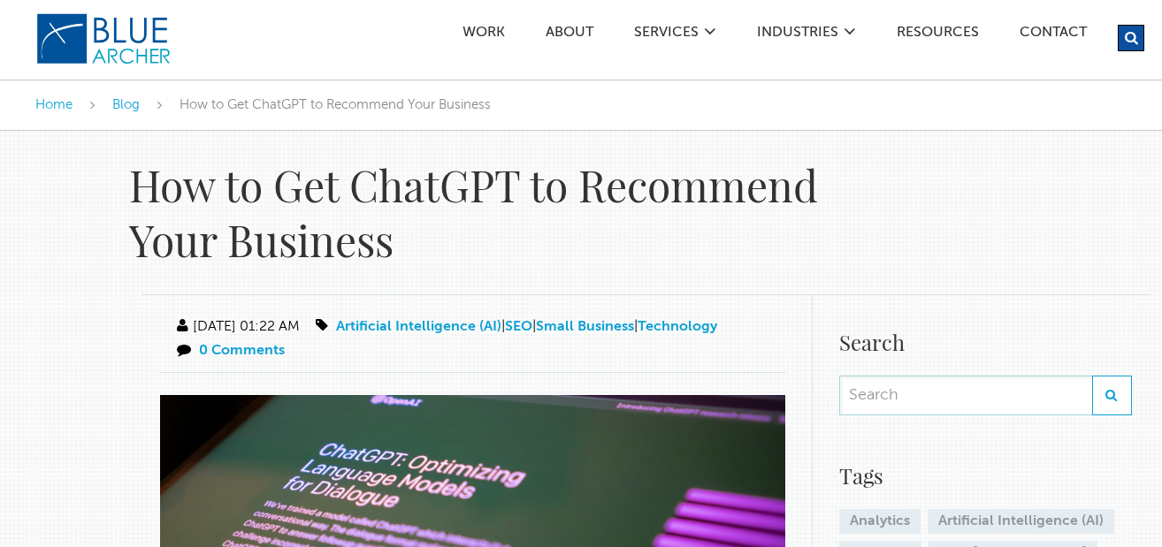
click at [124, 52] on img at bounding box center [103, 38] width 137 height 53
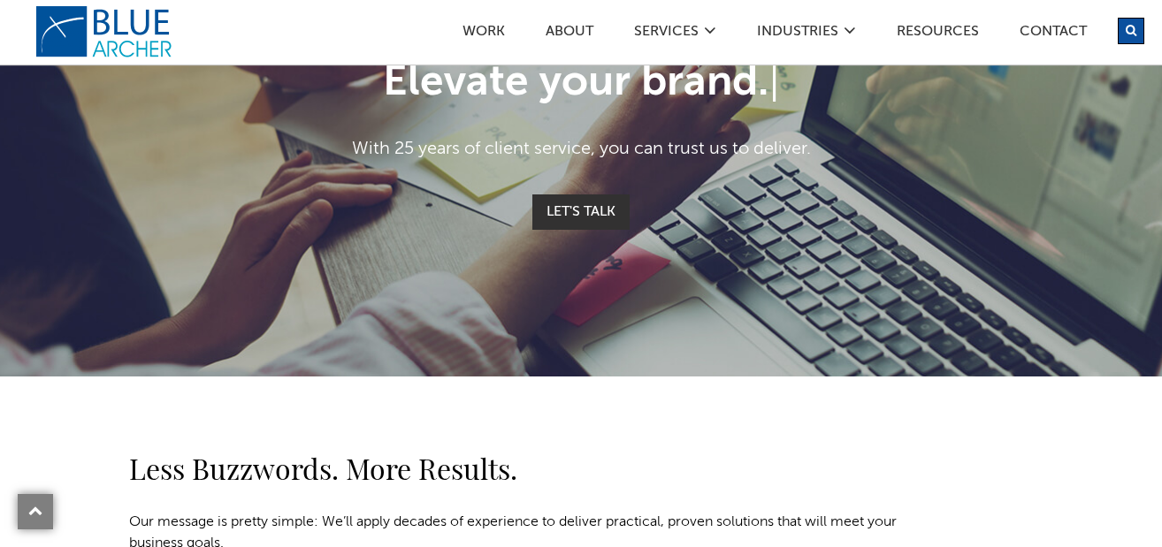
scroll to position [837, 0]
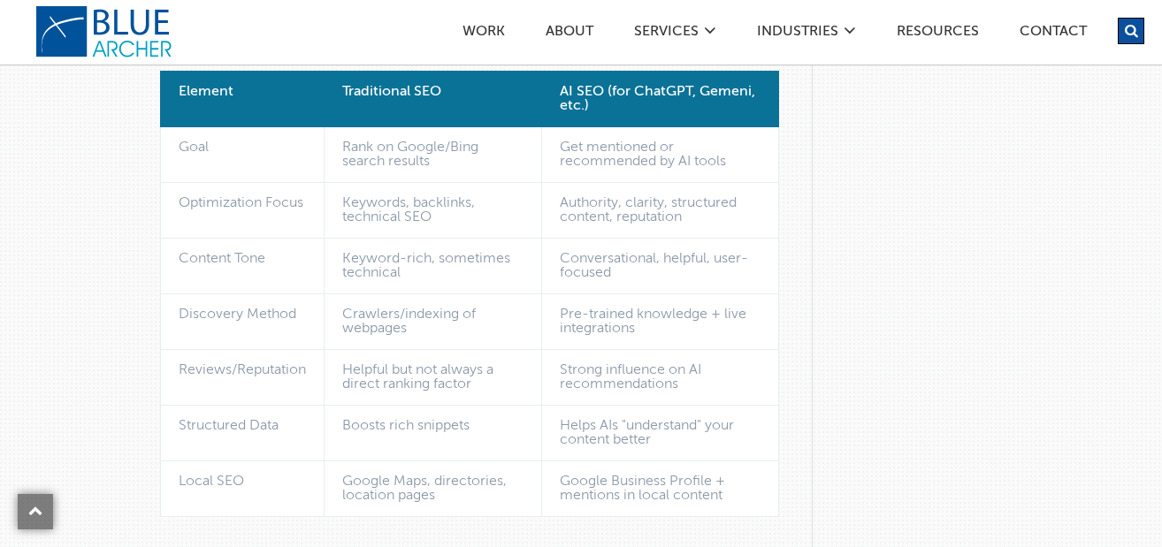
scroll to position [2499, 0]
